Goal: Information Seeking & Learning: Learn about a topic

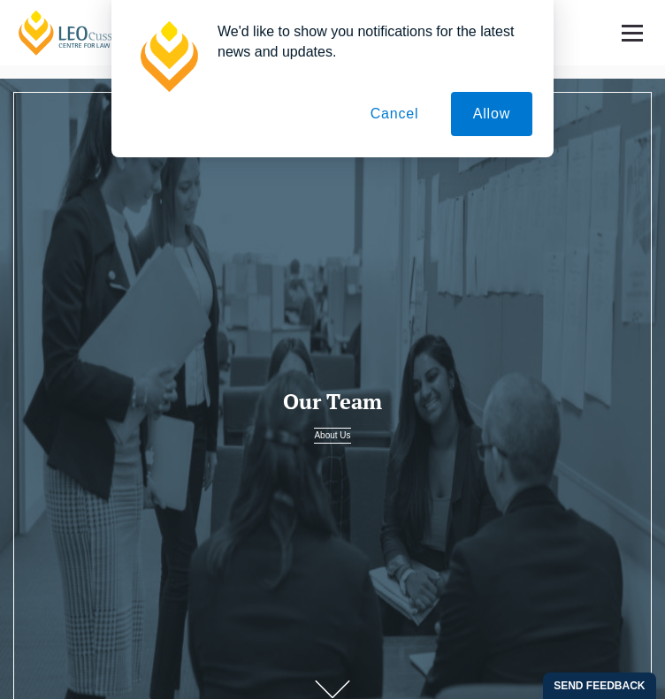
click at [391, 109] on button "Cancel" at bounding box center [394, 114] width 93 height 44
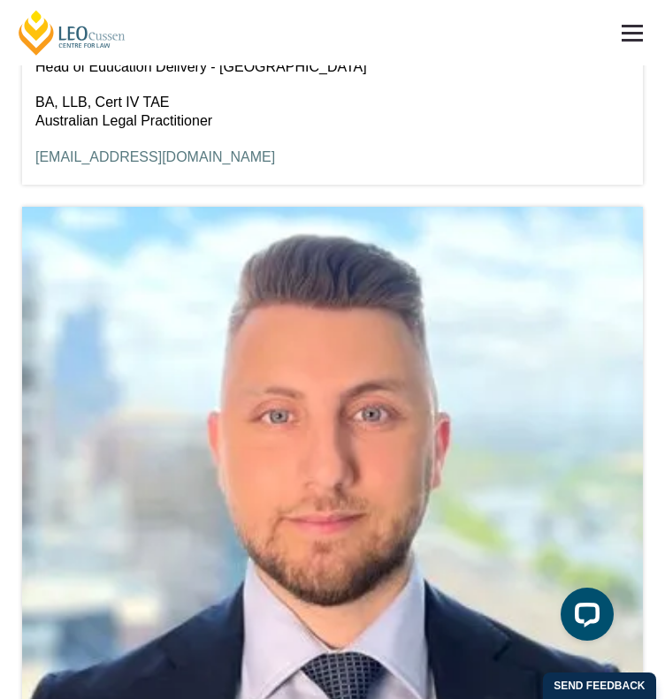
scroll to position [5713, 0]
